Goal: Register for event/course

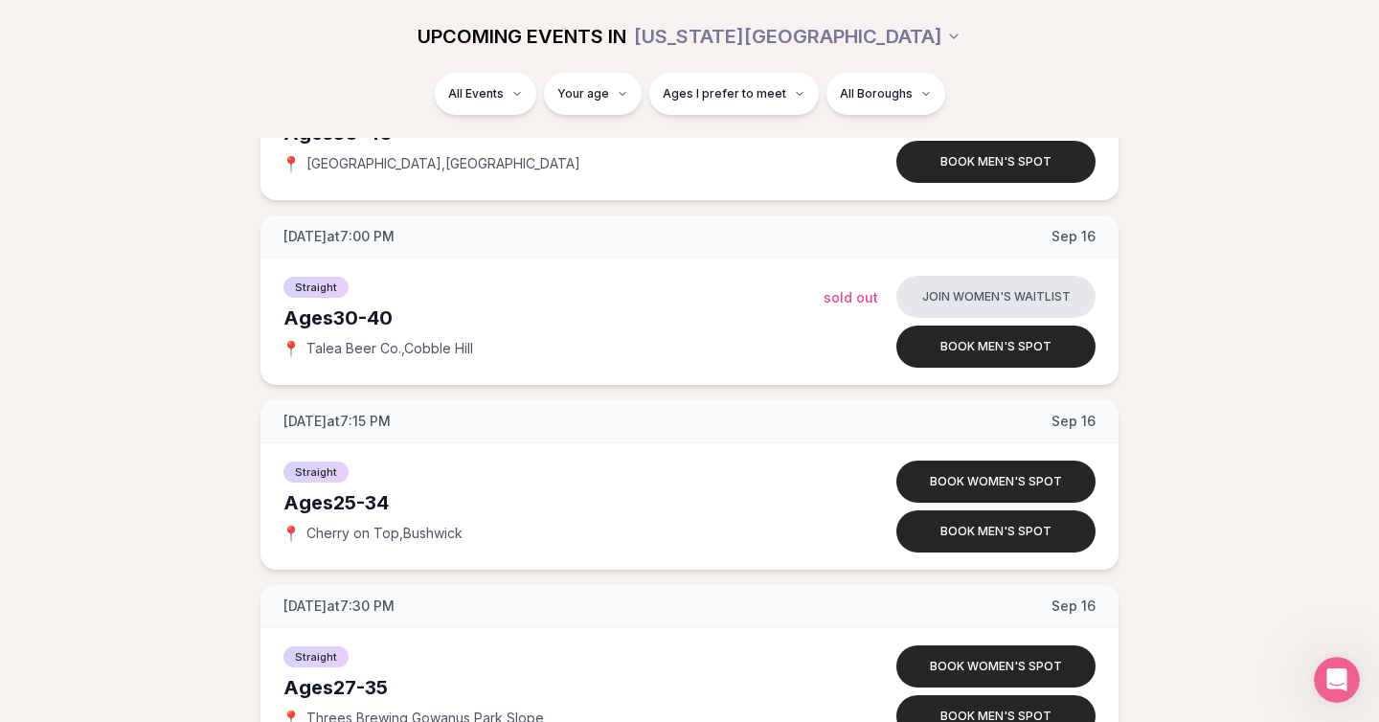
scroll to position [4794, 0]
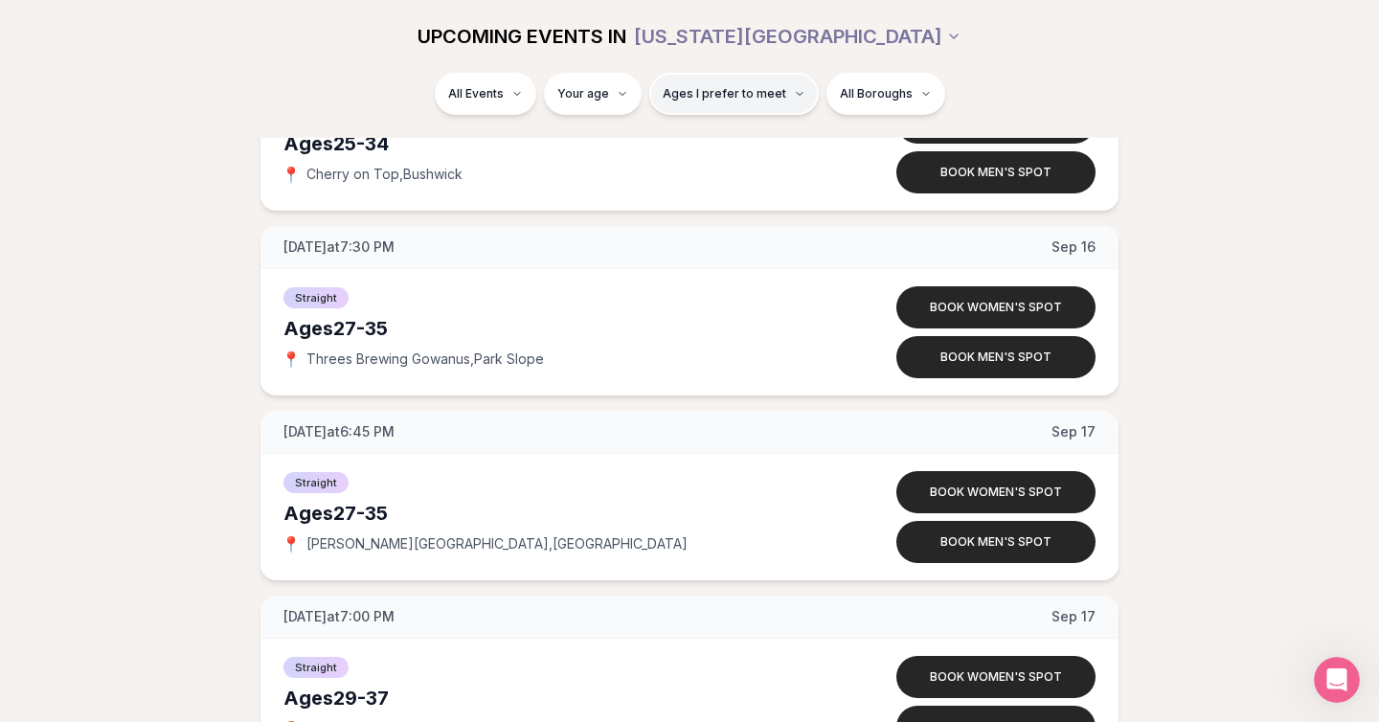
click at [747, 99] on span "Ages I prefer to meet" at bounding box center [725, 93] width 124 height 15
type input "**"
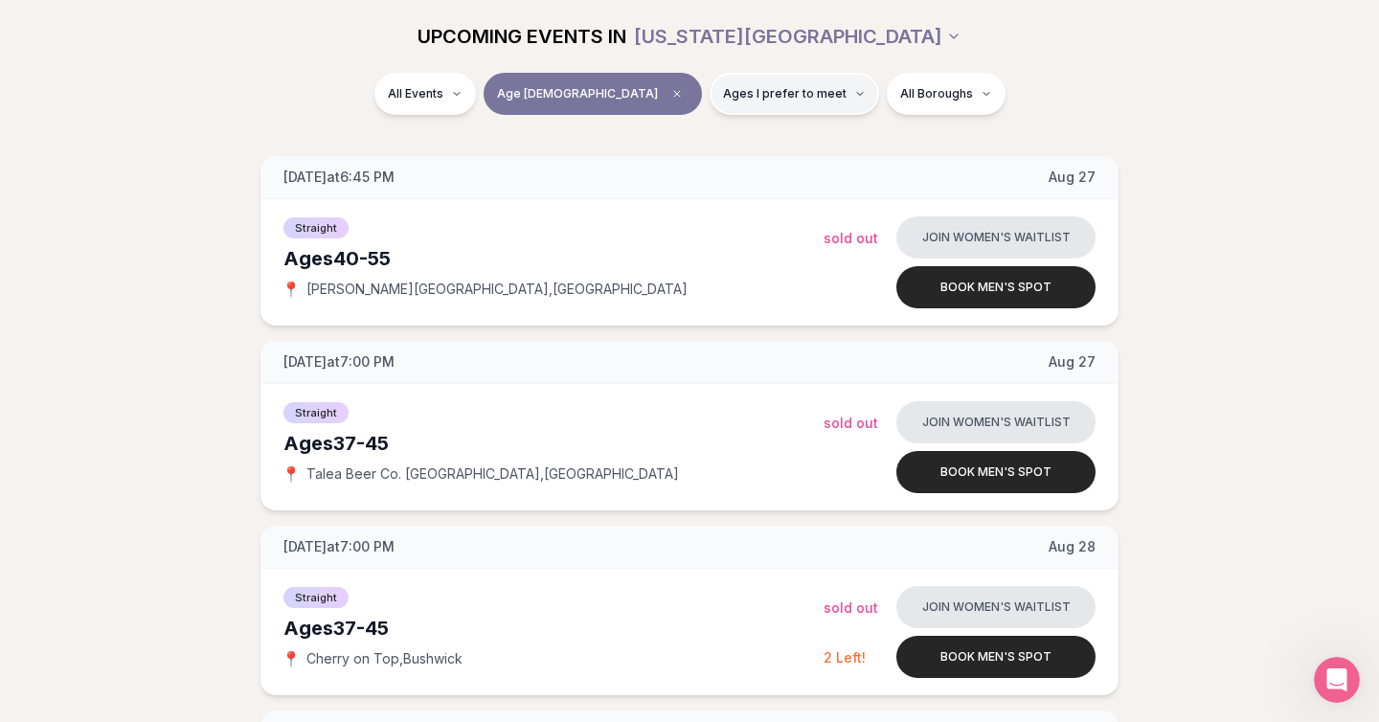
click at [723, 95] on span "Ages I prefer to meet" at bounding box center [785, 93] width 124 height 15
click at [732, 197] on span "Older than me" at bounding box center [721, 194] width 89 height 19
click at [665, 197] on button "Older than me" at bounding box center [657, 194] width 15 height 15
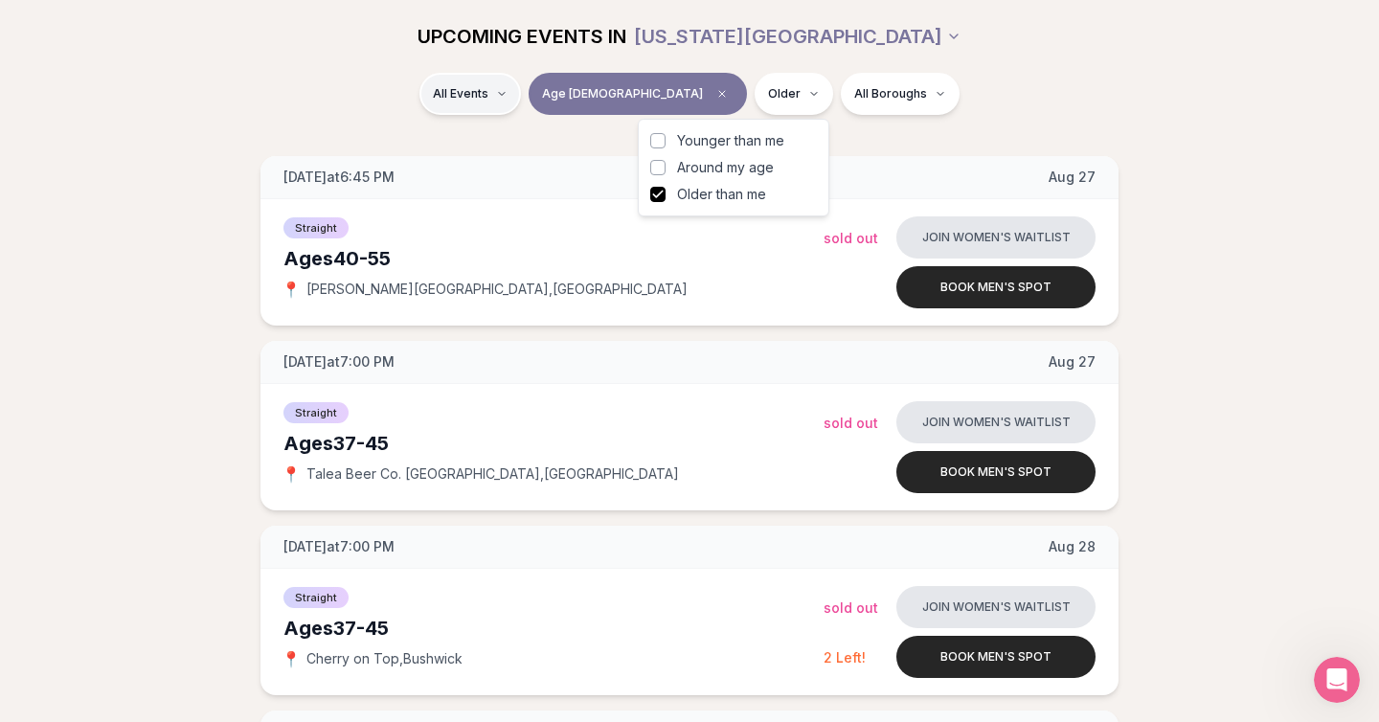
click at [556, 94] on html "Back to home luvvly LOW-PRESSURE SPEED DATING How it Works 💗 3,000 + monthly fi…" at bounding box center [689, 676] width 1379 height 1841
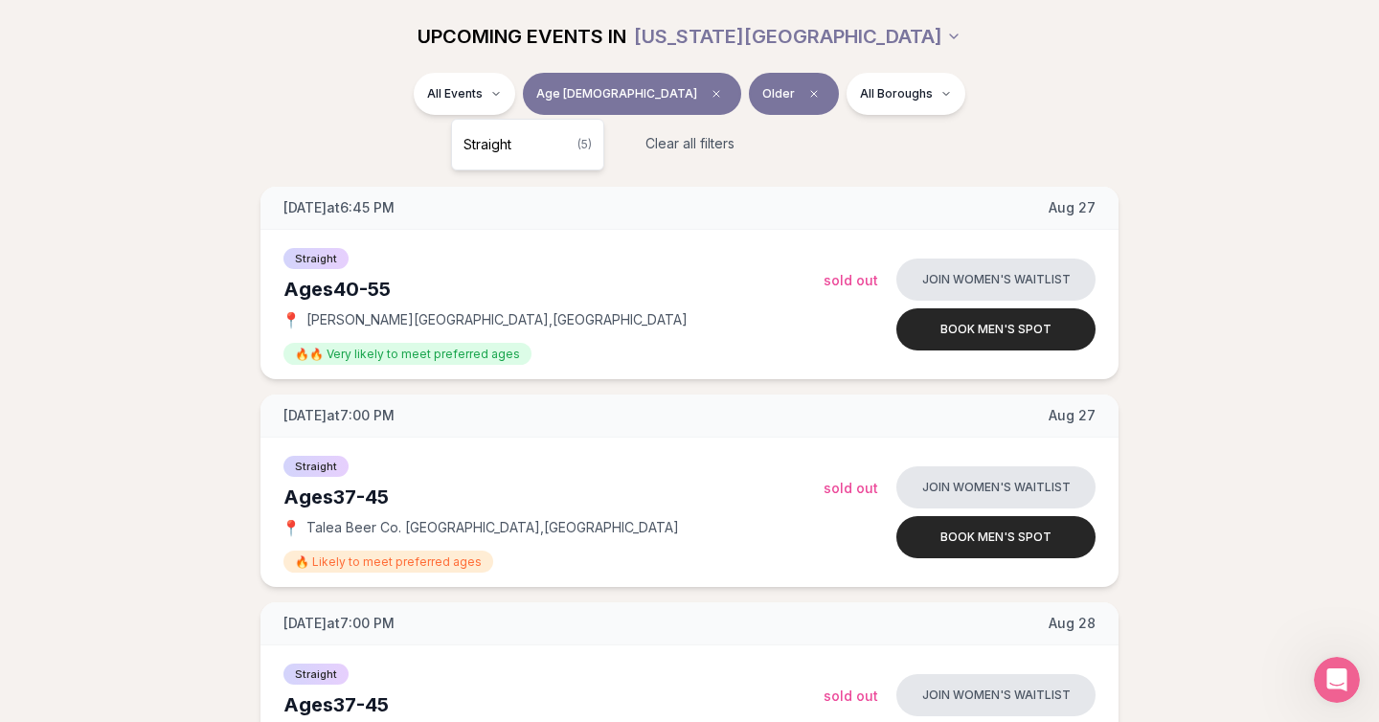
click at [362, 83] on html "Back to home luvvly LOW-PRESSURE SPEED DATING How it Works 💗 3,000 + monthly fi…" at bounding box center [689, 726] width 1379 height 1941
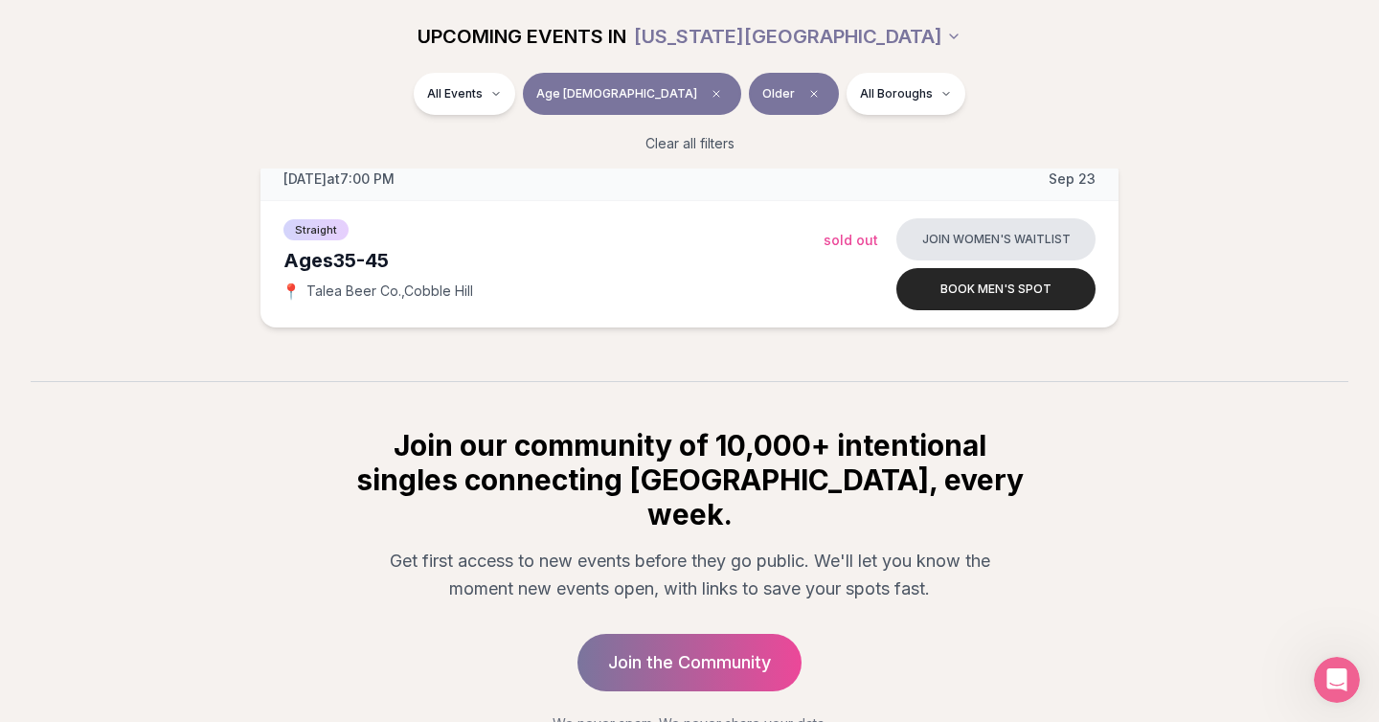
scroll to position [1183, 0]
